Goal: Task Accomplishment & Management: Complete application form

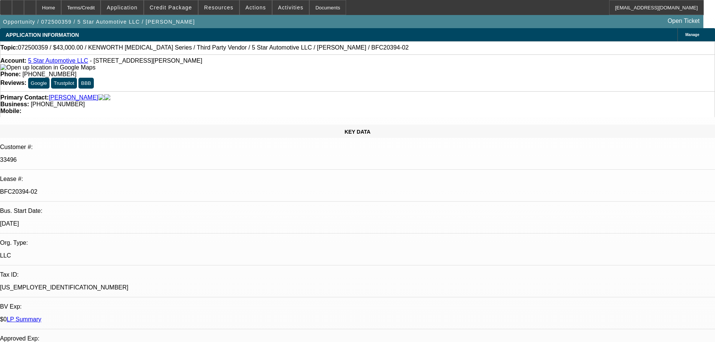
select select "0"
select select "6"
select select "0"
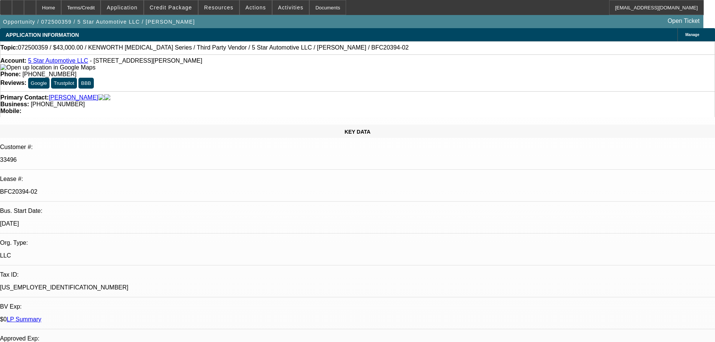
select select "0"
select select "6"
select select "0"
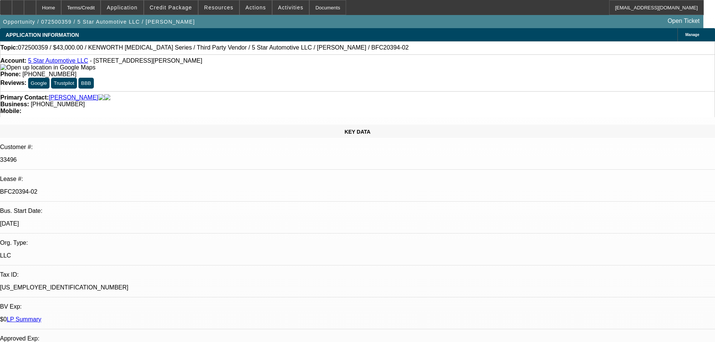
select select "0"
select select "6"
select select "0"
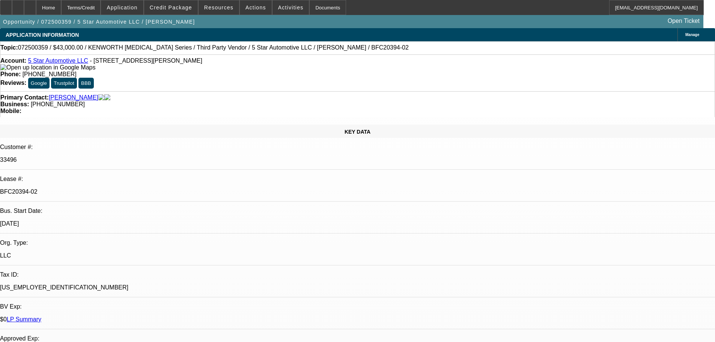
select select "6"
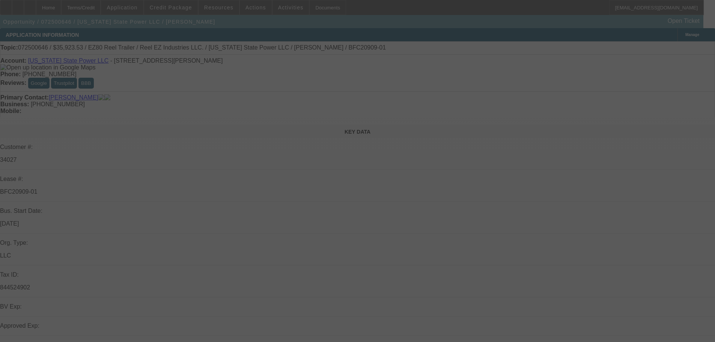
select select "0"
select select "0.1"
select select "4"
select select "0"
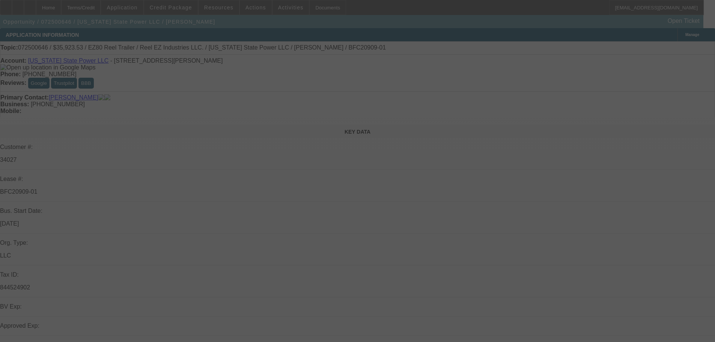
select select "0"
select select "2"
select select "0"
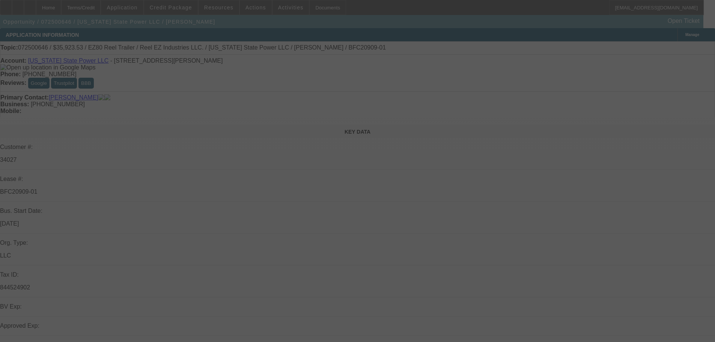
select select "0"
select select "2"
select select "0"
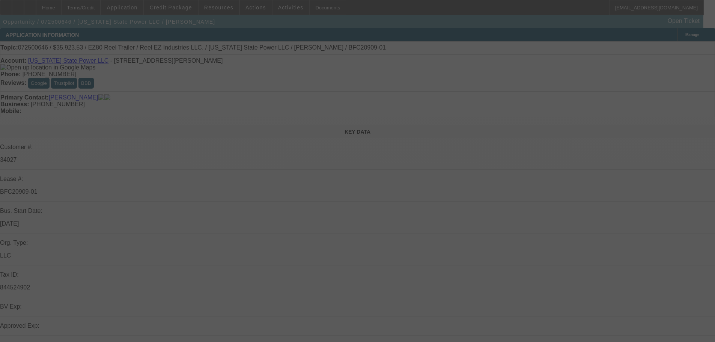
select select "2"
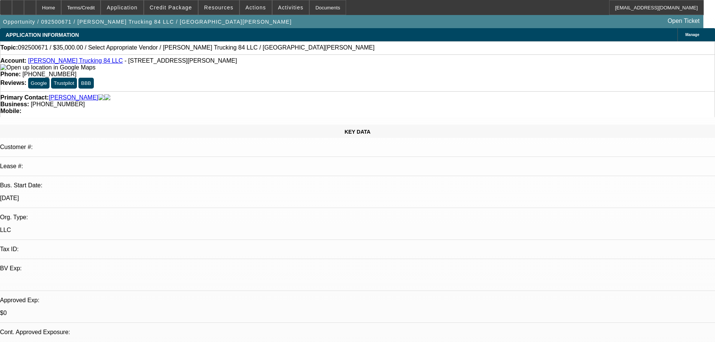
select select "0"
select select "2"
select select "0.1"
select select "4"
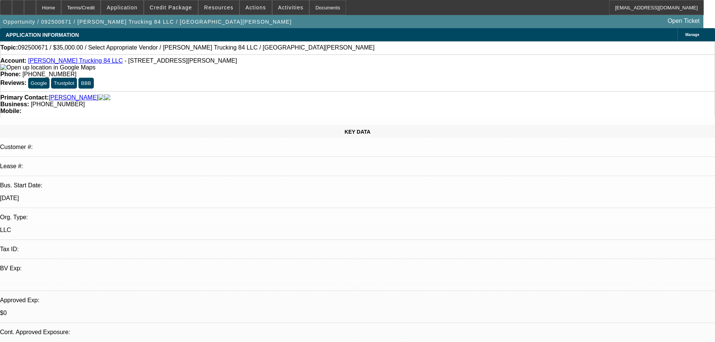
select select "0"
select select "2"
select select "0.1"
select select "4"
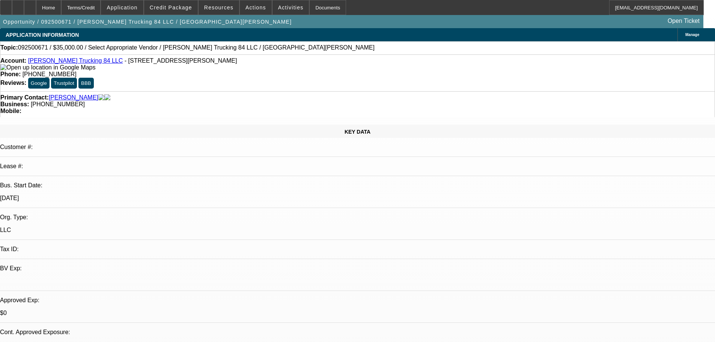
scroll to position [1077, 0]
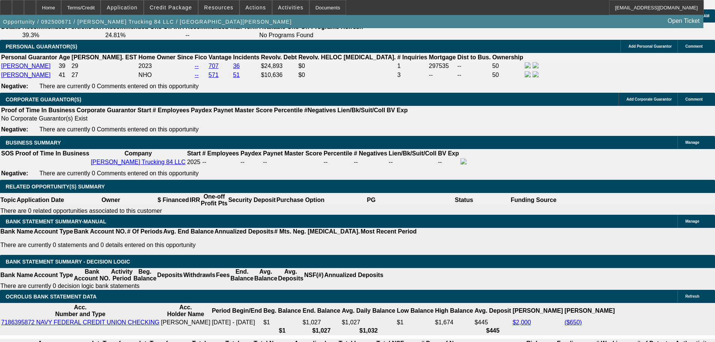
type input "$0.00"
